Goal: Check status: Check status

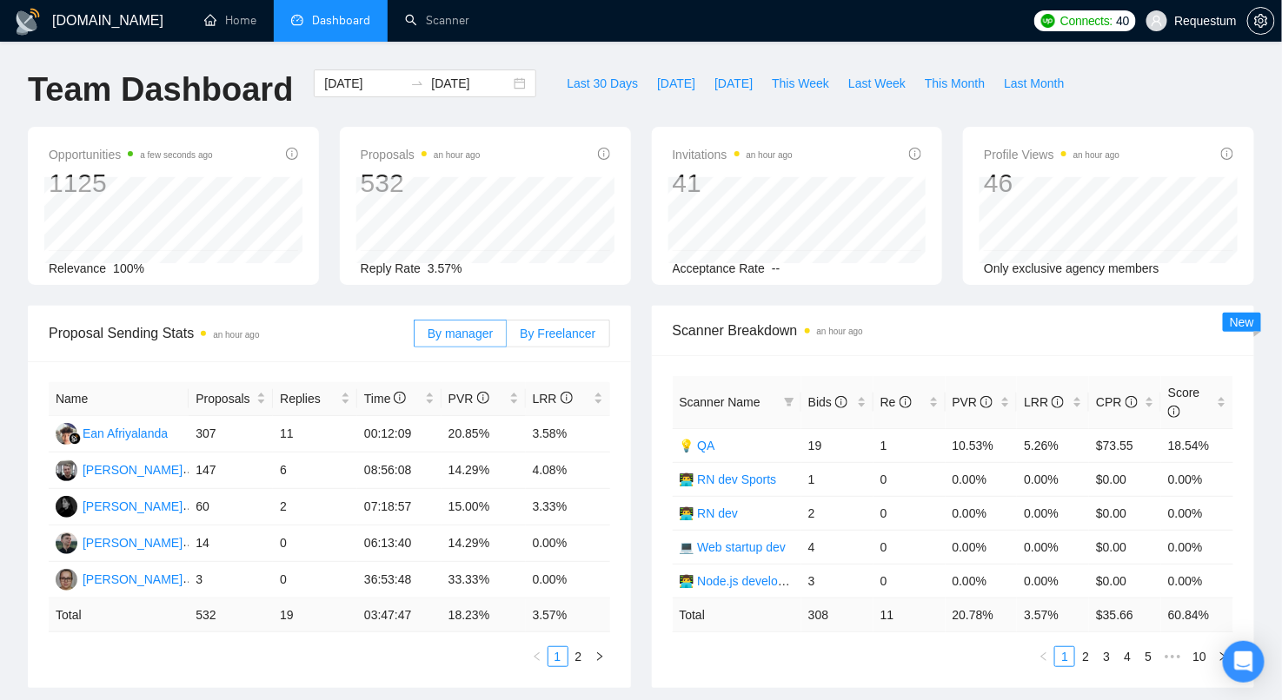
click at [566, 339] on label "By Freelancer" at bounding box center [558, 334] width 103 height 28
click at [507, 338] on input "By Freelancer" at bounding box center [507, 338] width 0 height 0
click at [517, 652] on link "2" at bounding box center [516, 656] width 19 height 19
drag, startPoint x: 444, startPoint y: 467, endPoint x: 506, endPoint y: 467, distance: 61.7
click at [506, 467] on td "21.74%" at bounding box center [483, 471] width 84 height 36
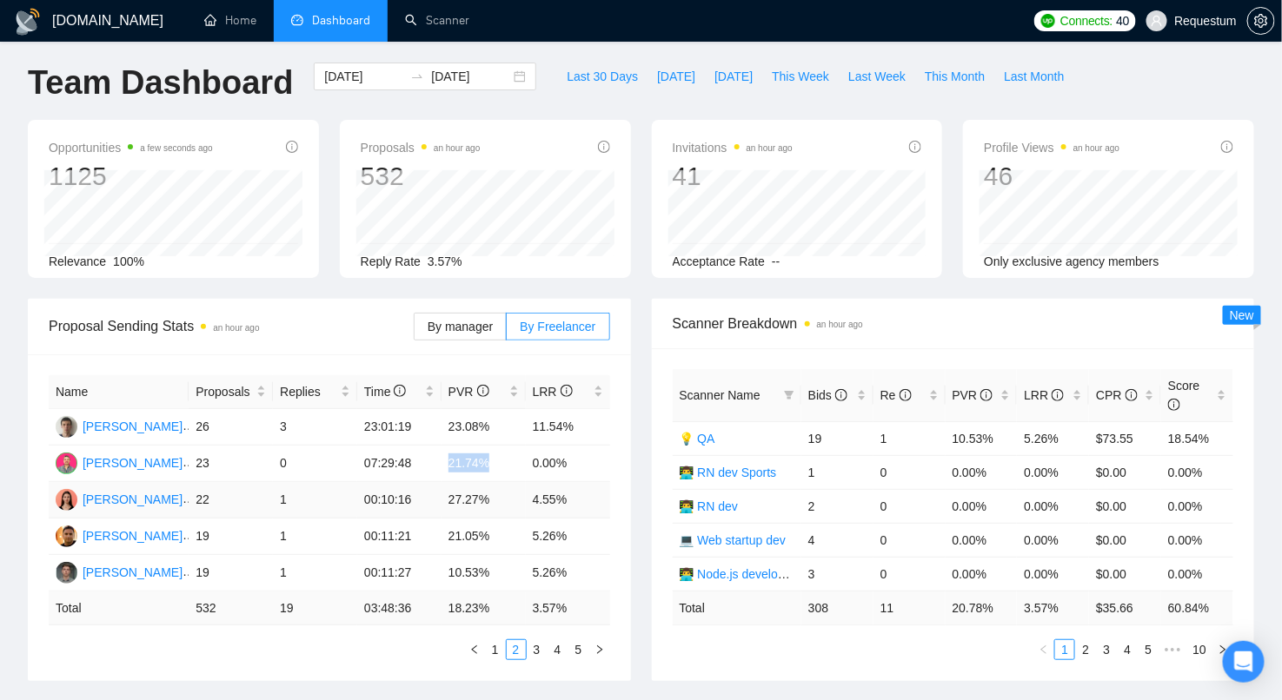
scroll to position [7, 0]
click at [542, 646] on link "3" at bounding box center [536, 649] width 19 height 19
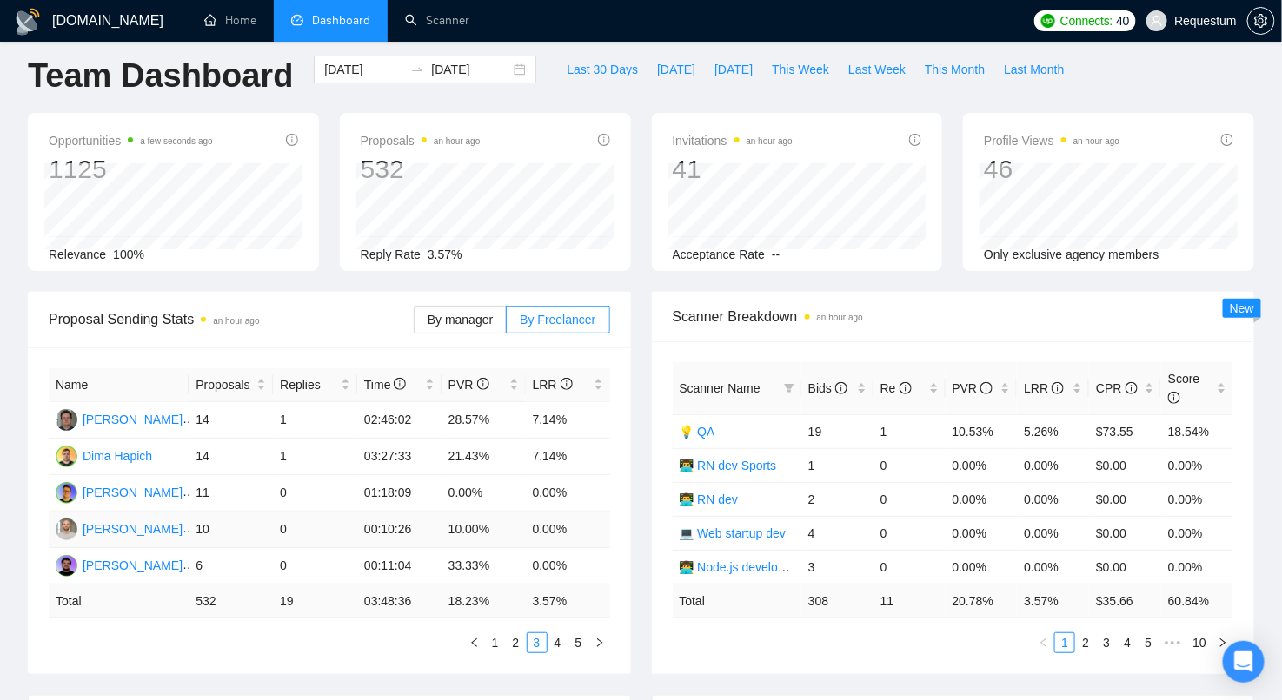
scroll to position [15, 0]
click at [553, 639] on link "4" at bounding box center [557, 642] width 19 height 19
click at [520, 638] on link "2" at bounding box center [516, 642] width 19 height 19
click at [495, 637] on link "1" at bounding box center [495, 642] width 19 height 19
drag, startPoint x: 443, startPoint y: 415, endPoint x: 495, endPoint y: 417, distance: 52.2
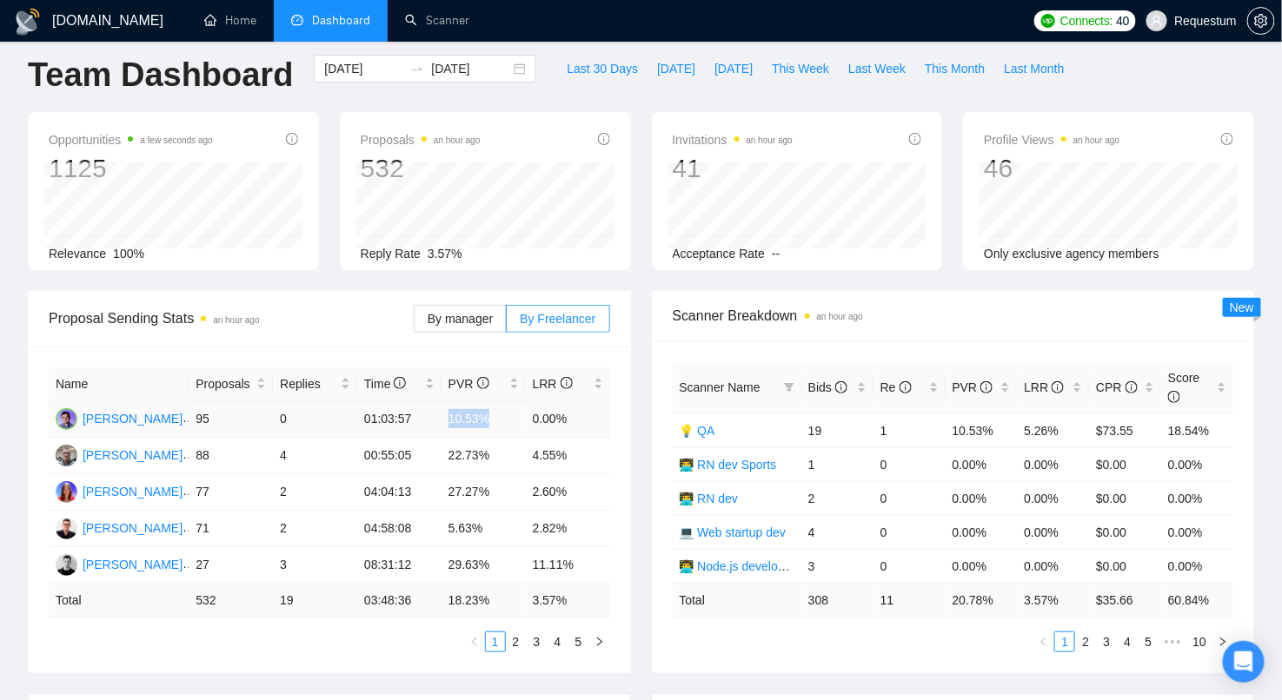
click at [495, 417] on td "10.53%" at bounding box center [483, 419] width 84 height 36
click at [500, 418] on td "10.53%" at bounding box center [483, 419] width 84 height 36
click at [510, 638] on link "2" at bounding box center [516, 642] width 19 height 19
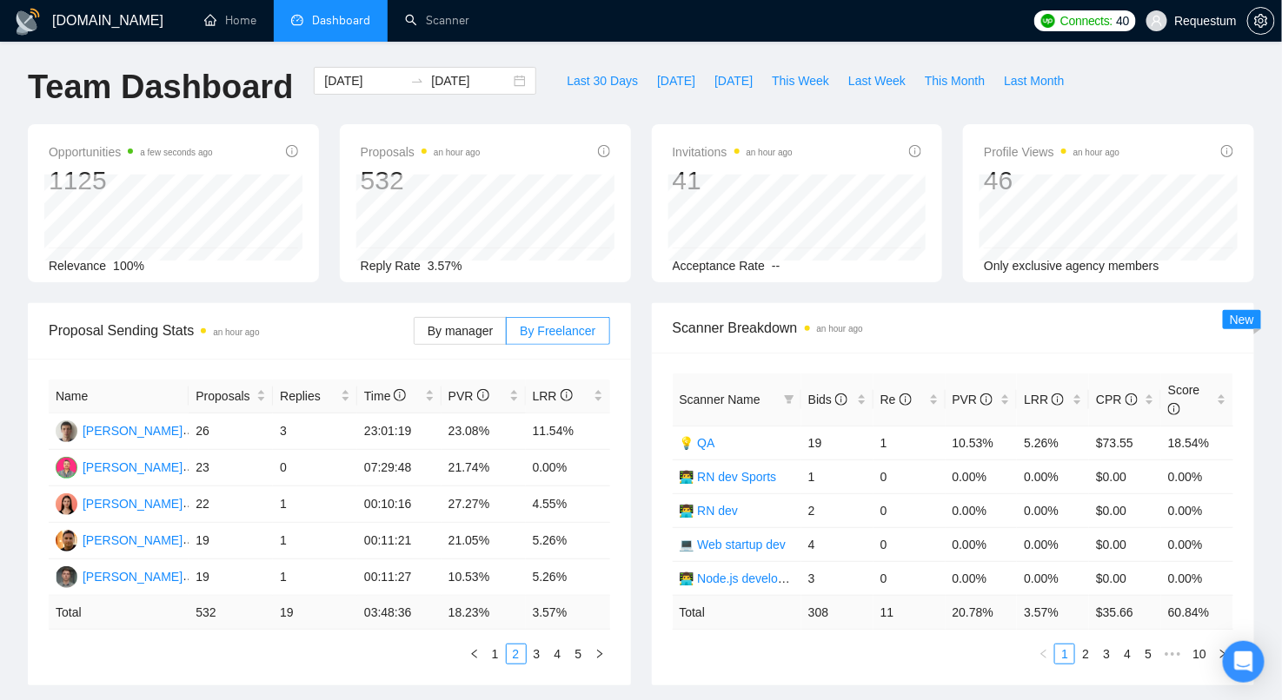
scroll to position [0, 0]
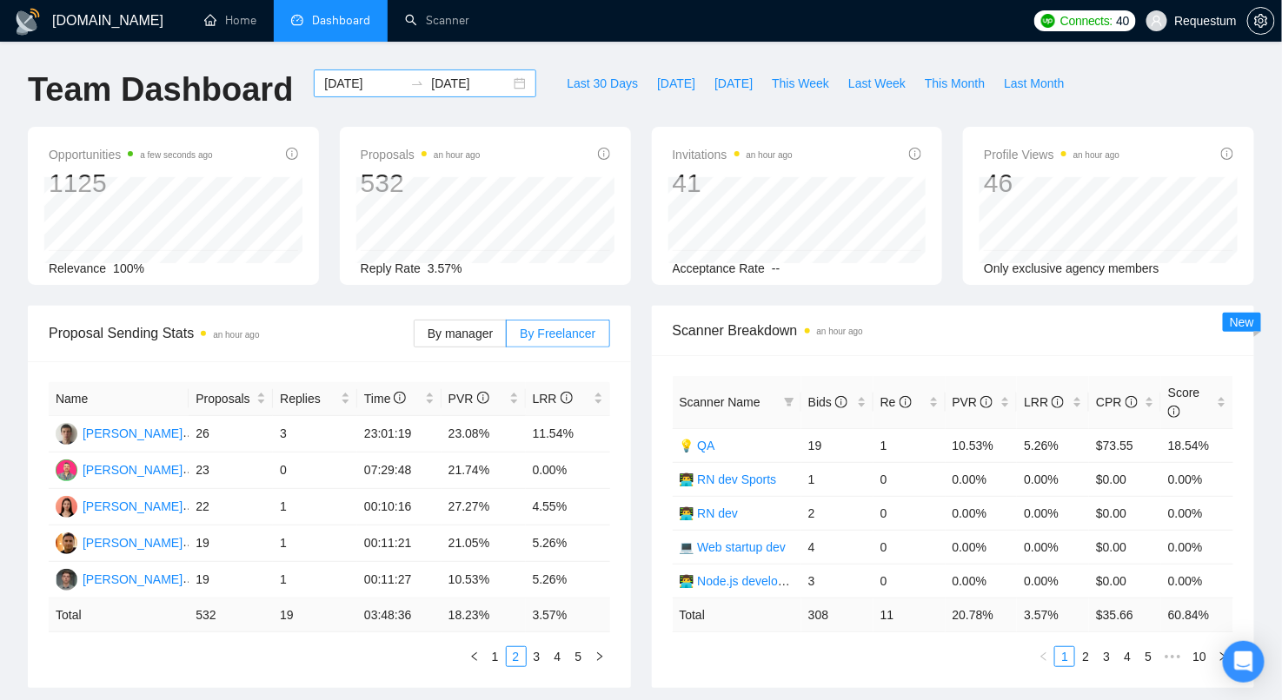
click at [361, 90] on input "[DATE]" at bounding box center [363, 83] width 79 height 19
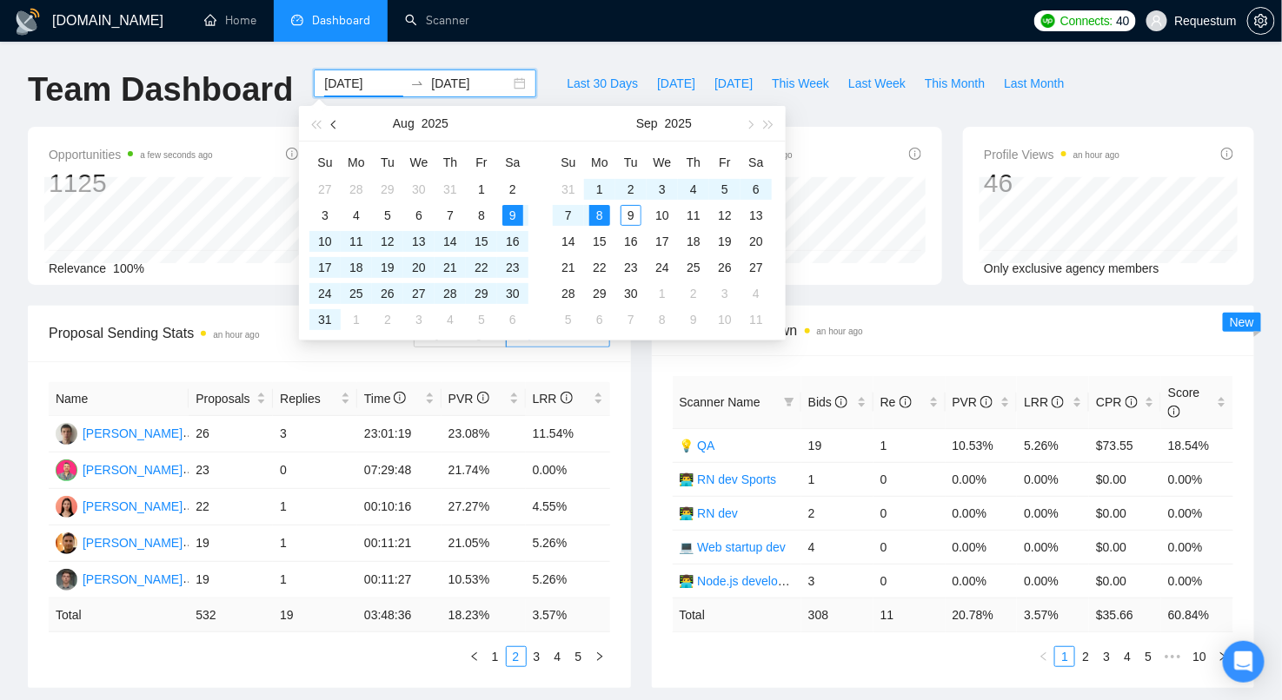
click at [335, 126] on span "button" at bounding box center [335, 124] width 9 height 9
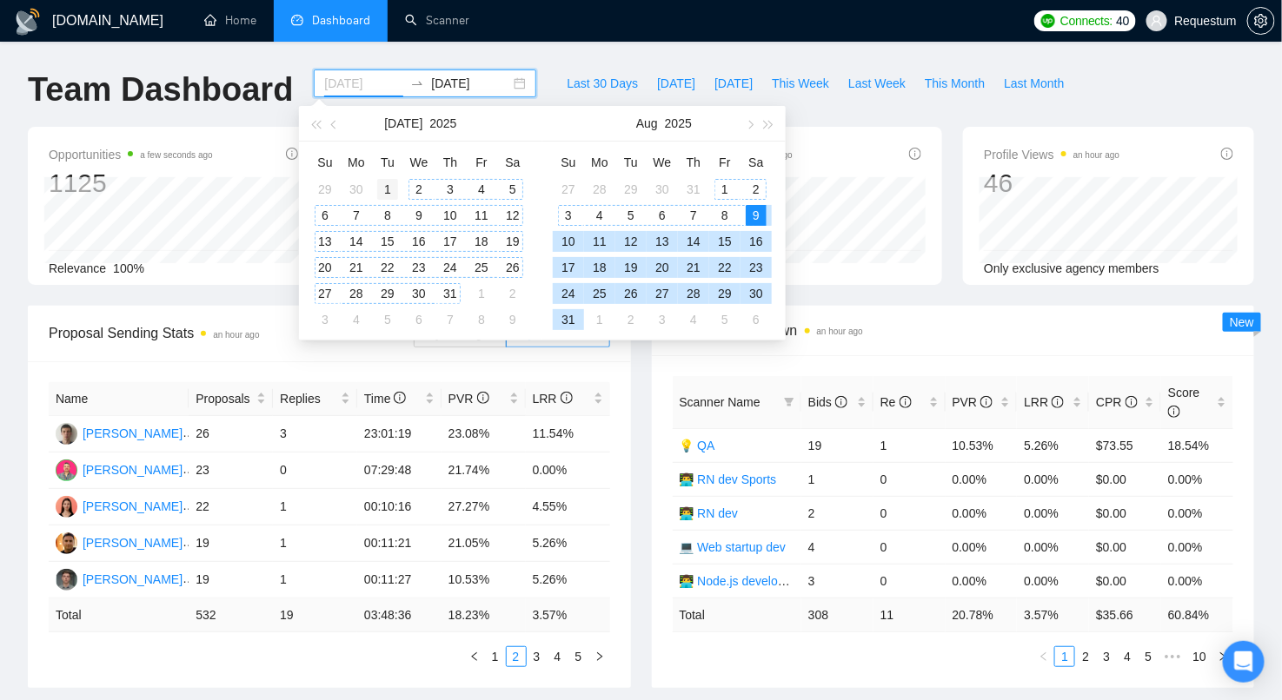
type input "[DATE]"
click at [392, 188] on div "1" at bounding box center [387, 189] width 21 height 21
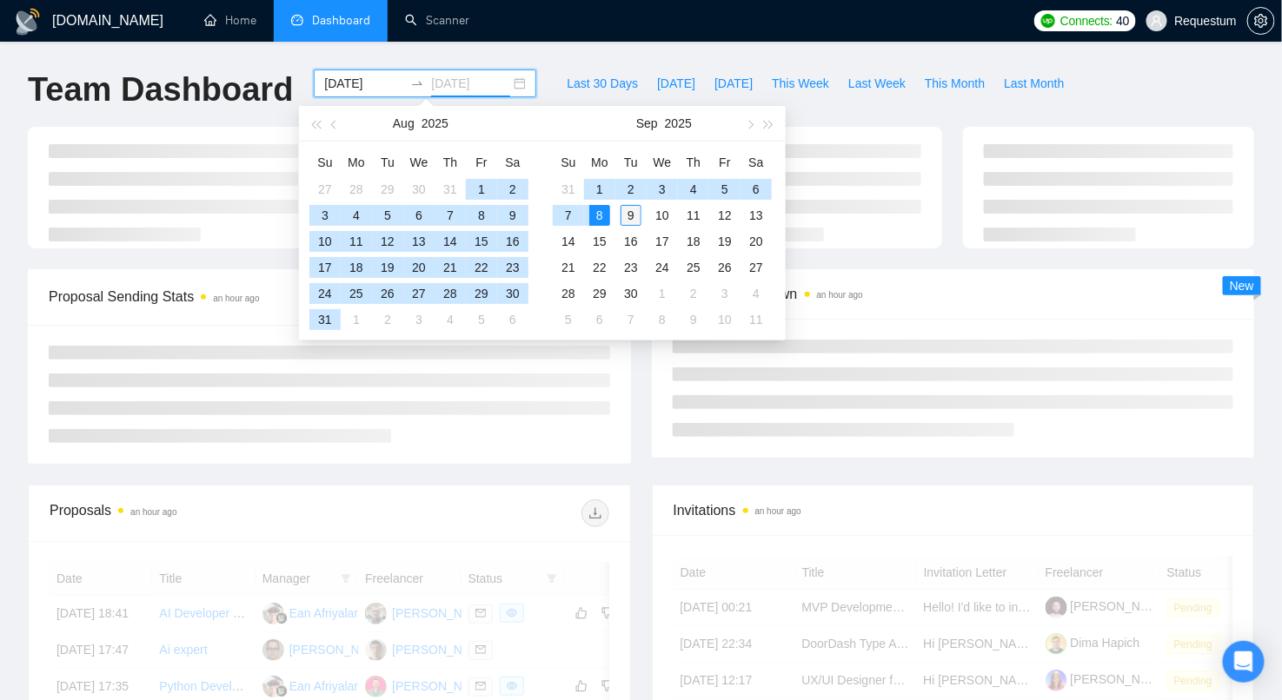
type input "[DATE]"
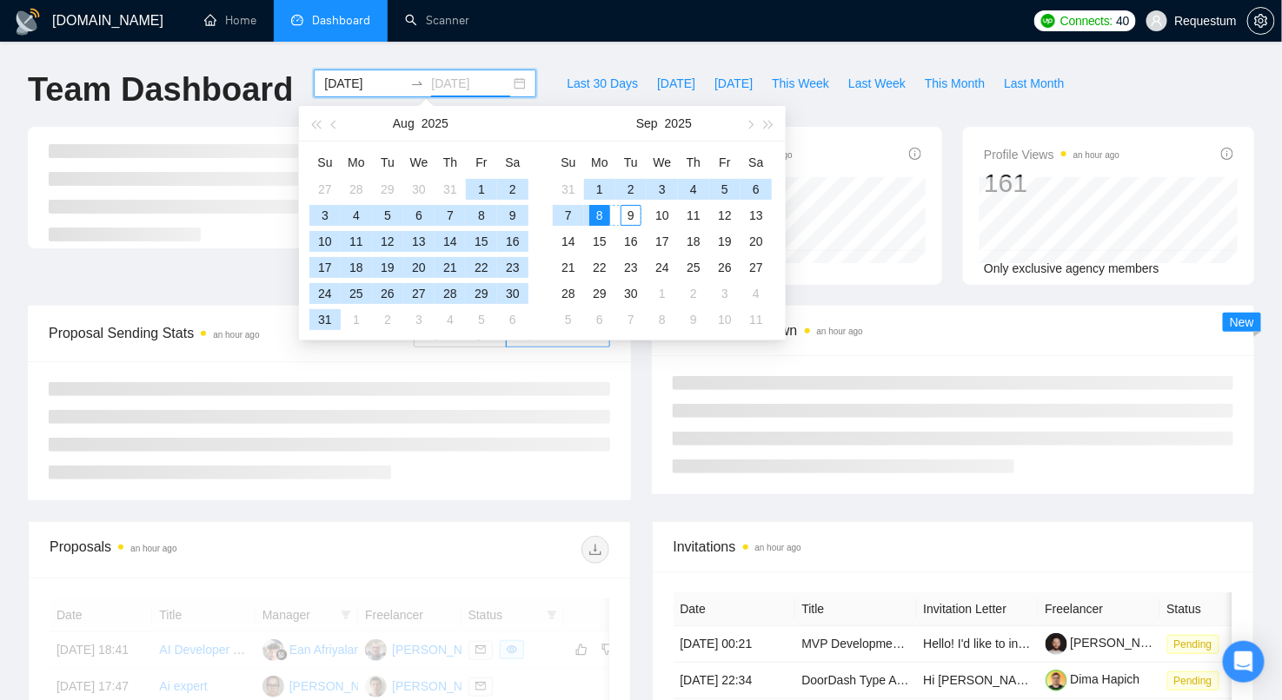
click at [632, 215] on div "9" at bounding box center [630, 215] width 21 height 21
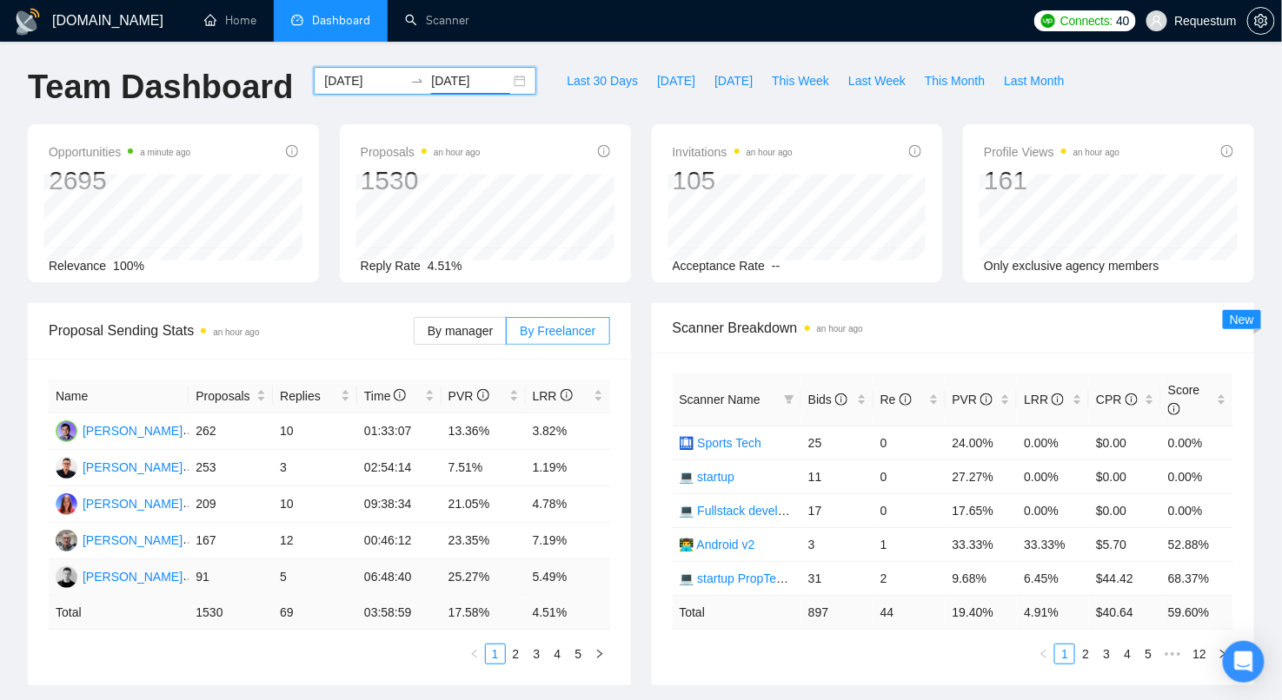
scroll to position [3, 0]
click at [516, 653] on link "2" at bounding box center [516, 653] width 19 height 19
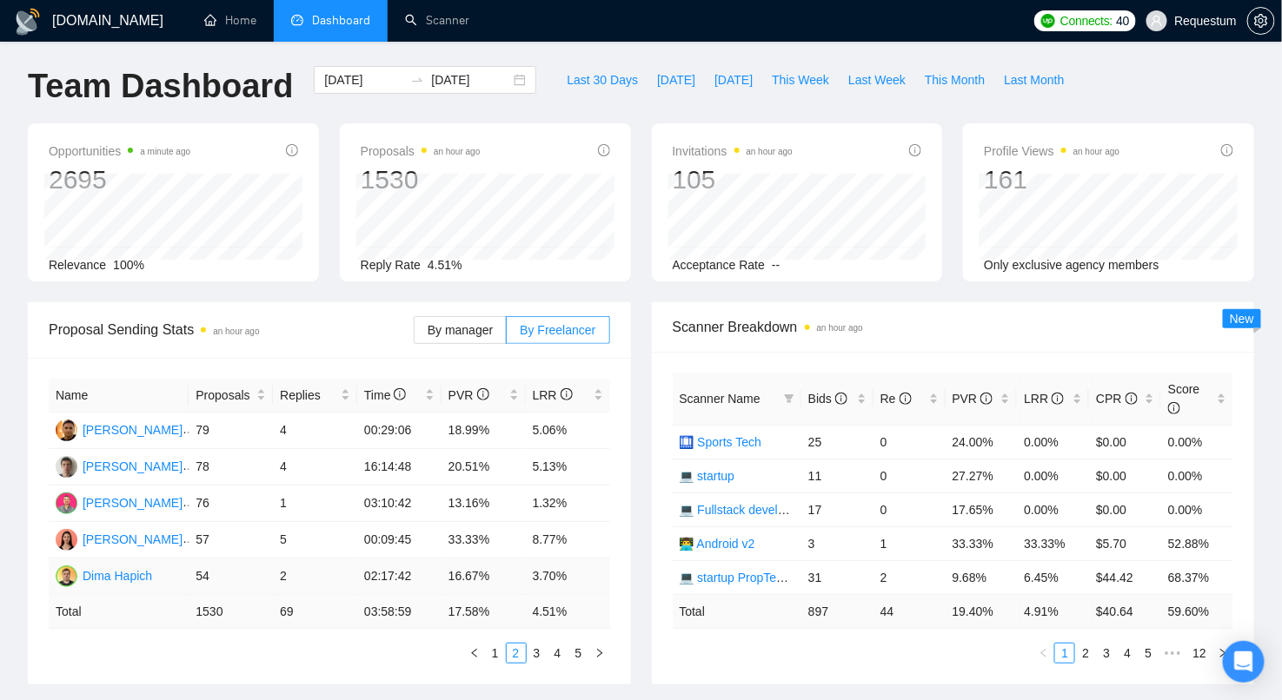
click at [465, 575] on td "16.67%" at bounding box center [483, 577] width 84 height 36
click at [536, 648] on link "3" at bounding box center [536, 653] width 19 height 19
drag, startPoint x: 449, startPoint y: 495, endPoint x: 500, endPoint y: 500, distance: 50.6
click at [500, 500] on td "31.25%" at bounding box center [483, 504] width 84 height 36
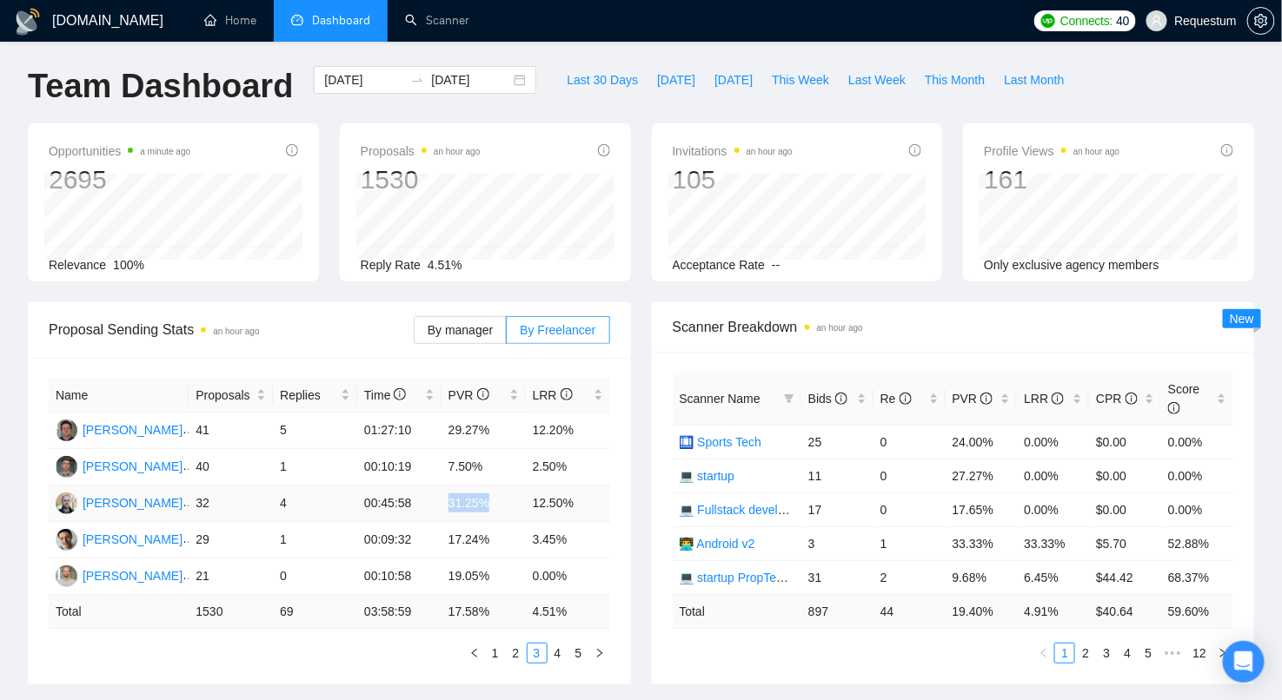
click at [509, 513] on td "31.25%" at bounding box center [483, 504] width 84 height 36
drag, startPoint x: 462, startPoint y: 504, endPoint x: 481, endPoint y: 504, distance: 19.1
click at [481, 504] on td "31.25%" at bounding box center [483, 504] width 84 height 36
click at [543, 570] on td "0.00%" at bounding box center [568, 577] width 84 height 36
